Goal: Task Accomplishment & Management: Use online tool/utility

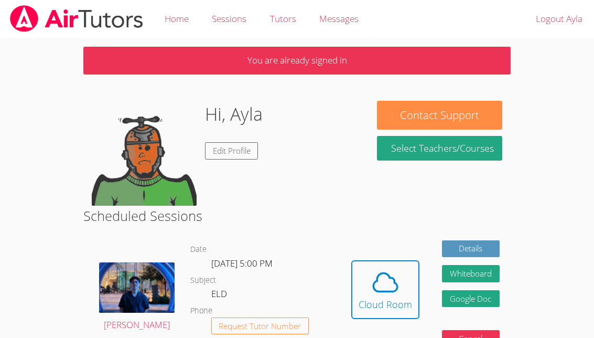
click at [384, 284] on icon at bounding box center [385, 281] width 29 height 29
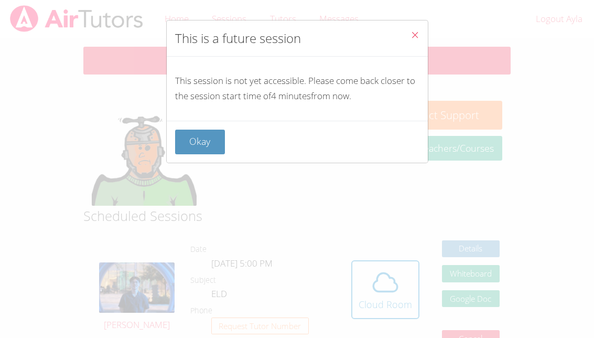
click at [212, 121] on div "Okay" at bounding box center [297, 142] width 261 height 42
click at [211, 132] on button "Okay" at bounding box center [200, 141] width 50 height 25
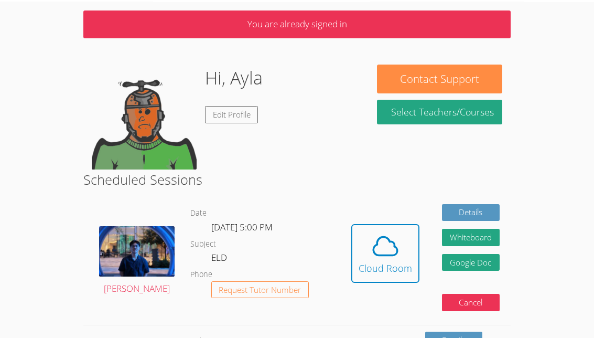
scroll to position [50, 0]
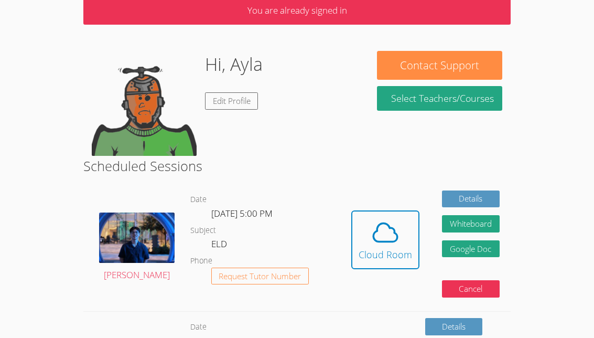
click at [486, 223] on button "Whiteboard" at bounding box center [471, 223] width 58 height 17
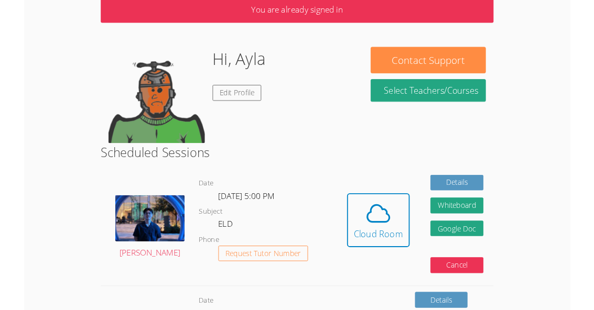
scroll to position [45, 0]
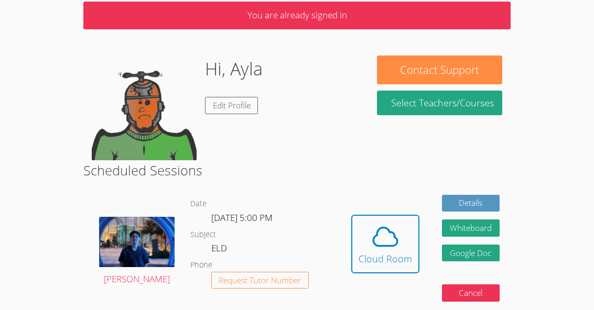
click at [381, 241] on icon at bounding box center [385, 236] width 29 height 29
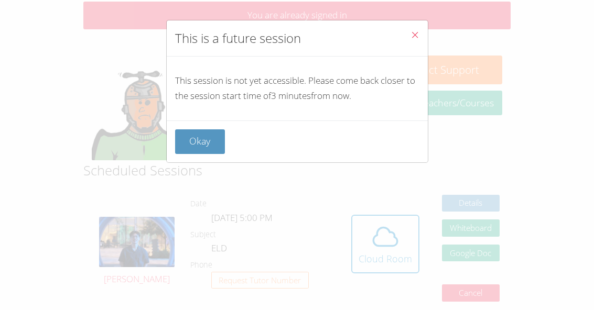
click at [201, 129] on button "Okay" at bounding box center [200, 141] width 50 height 25
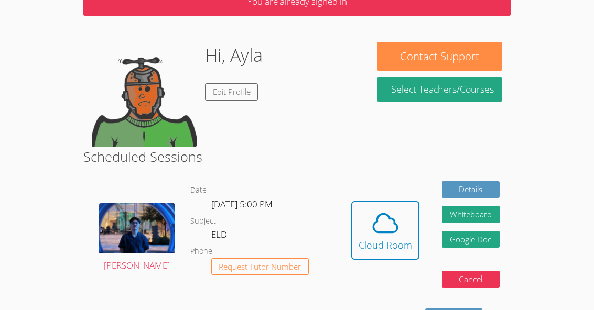
scroll to position [60, 0]
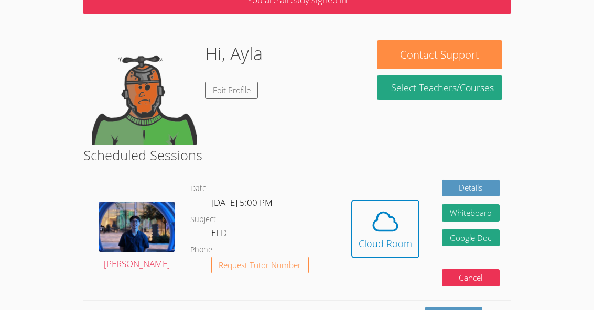
click at [388, 241] on div "Cloud Room" at bounding box center [385, 243] width 53 height 15
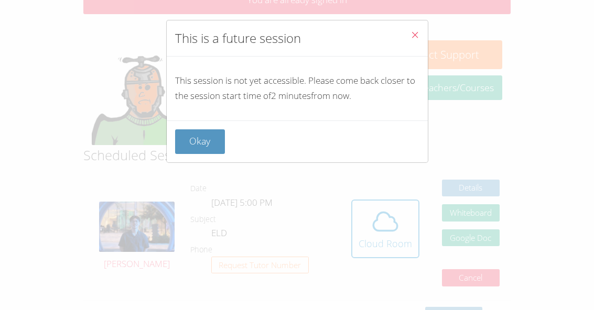
click at [197, 129] on button "Okay" at bounding box center [200, 141] width 50 height 25
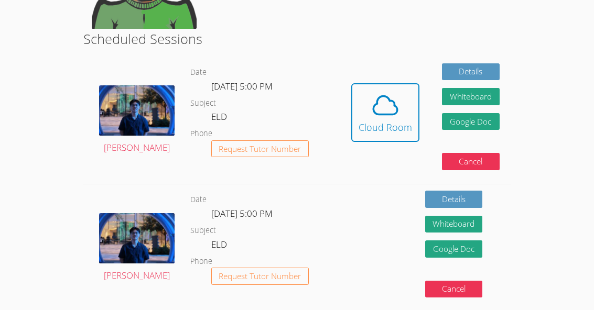
scroll to position [176, 0]
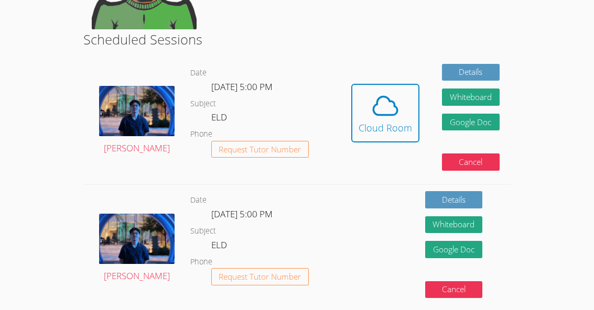
click at [404, 136] on button "Cloud Room" at bounding box center [385, 113] width 68 height 59
click at [385, 100] on icon at bounding box center [385, 105] width 29 height 29
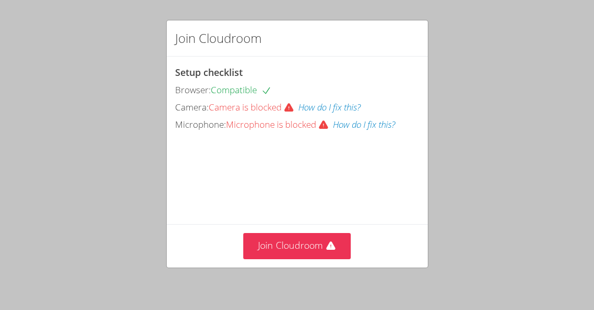
click at [326, 252] on icon at bounding box center [331, 246] width 10 height 10
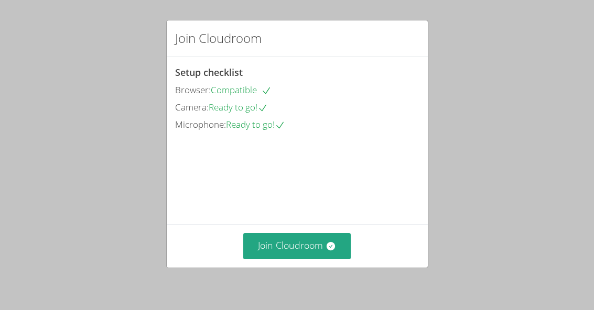
click at [328, 220] on video at bounding box center [253, 180] width 157 height 79
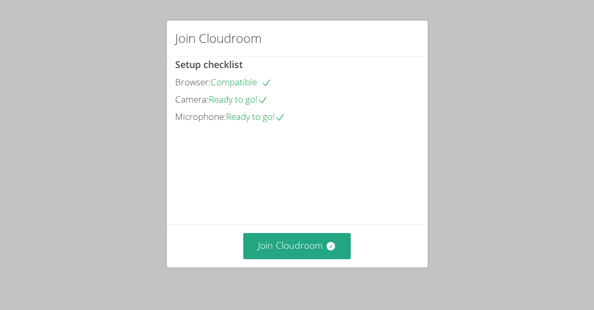
scroll to position [8, 0]
click at [334, 259] on button "Join Cloudroom" at bounding box center [296, 246] width 107 height 26
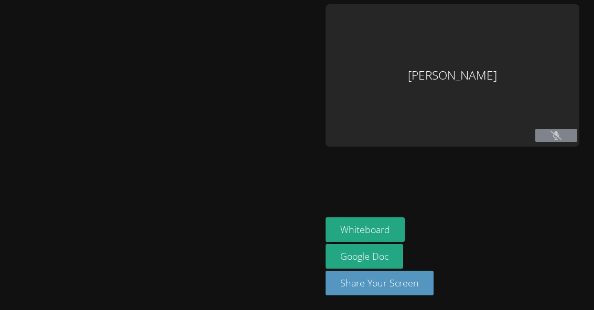
click at [306, 303] on div at bounding box center [160, 155] width 313 height 302
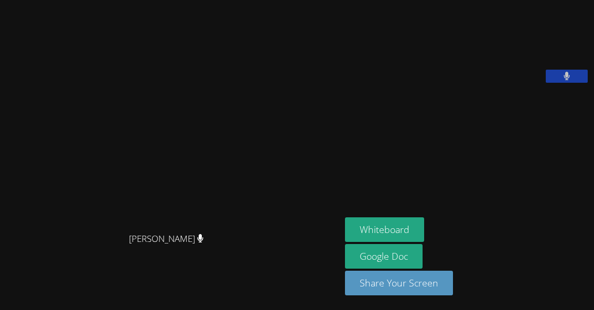
scroll to position [34, 0]
click at [396, 242] on button "Whiteboard" at bounding box center [384, 230] width 79 height 25
click at [404, 233] on button "Whiteboard" at bounding box center [384, 230] width 79 height 25
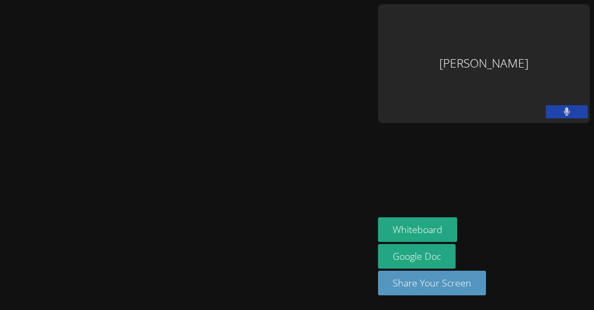
scroll to position [0, 0]
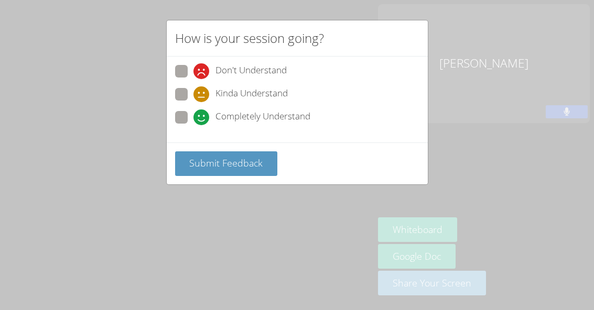
click at [493, 206] on div "How is your session going? Don't Understand Kinda Understand Completely Underst…" at bounding box center [297, 155] width 594 height 310
click at [524, 242] on div "How is your session going? Don't Understand Kinda Understand Completely Underst…" at bounding box center [297, 155] width 594 height 310
click at [193, 110] on icon at bounding box center [201, 118] width 16 height 16
click at [193, 111] on input "Completely Understand" at bounding box center [197, 115] width 9 height 9
radio input "true"
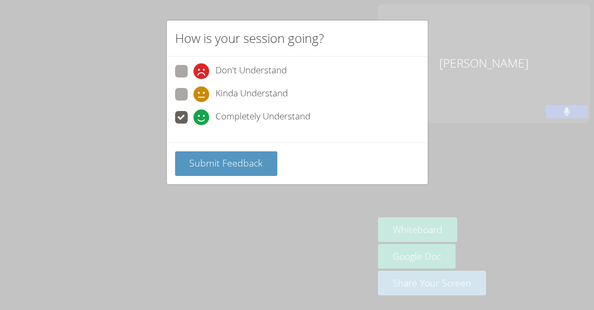
click at [248, 159] on span "Submit Feedback" at bounding box center [225, 163] width 73 height 13
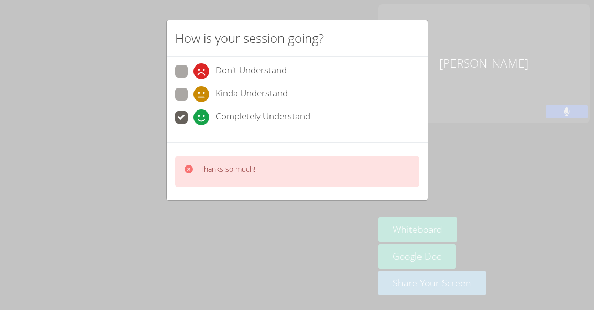
click at [262, 162] on div "Thanks so much!" at bounding box center [297, 172] width 244 height 32
click at [370, 173] on div "Thanks so much!" at bounding box center [297, 172] width 244 height 32
click at [390, 166] on div "Thanks so much!" at bounding box center [297, 172] width 244 height 32
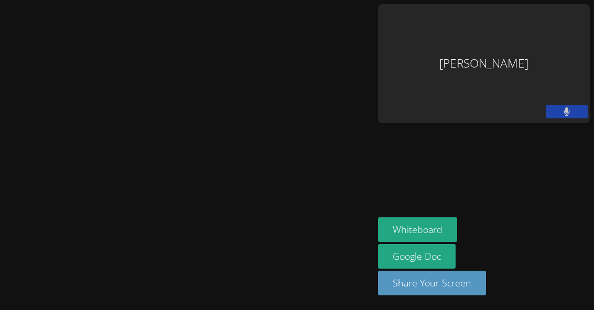
click at [493, 118] on aside "Ayla Yoon Whiteboard Google Doc Share Your Screen" at bounding box center [484, 155] width 220 height 310
